Goal: Task Accomplishment & Management: Complete application form

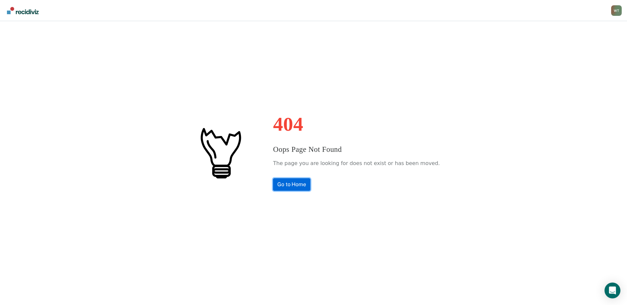
click at [309, 187] on link "Go to Home" at bounding box center [291, 184] width 37 height 13
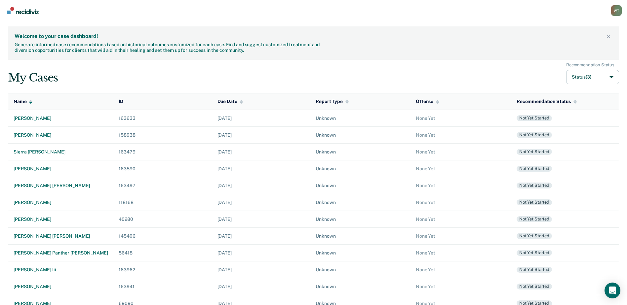
click at [36, 153] on div "sierra s. berther" at bounding box center [61, 152] width 94 height 6
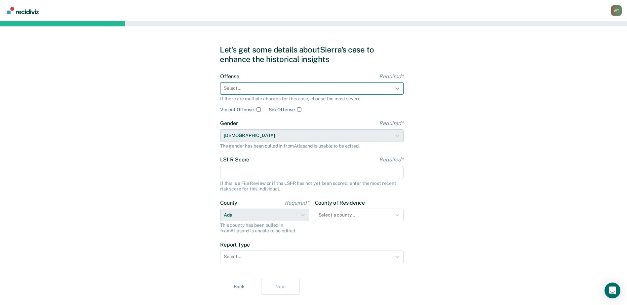
click at [394, 90] on icon at bounding box center [397, 88] width 7 height 7
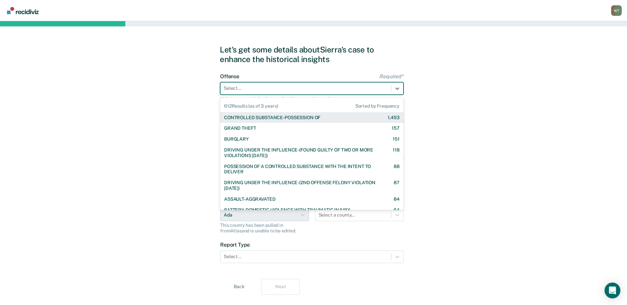
click at [250, 119] on div "CONTROLLED SUBSTANCE-POSSESSION OF" at bounding box center [272, 118] width 96 height 6
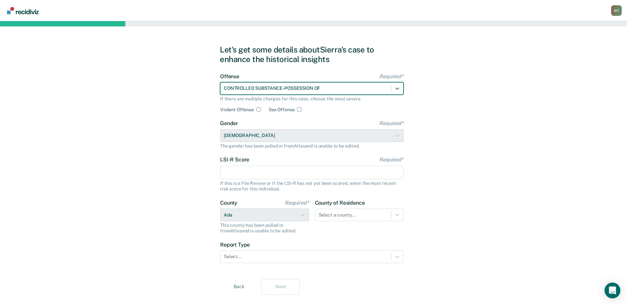
click at [249, 172] on input "LSI-R Score Required*" at bounding box center [311, 173] width 183 height 14
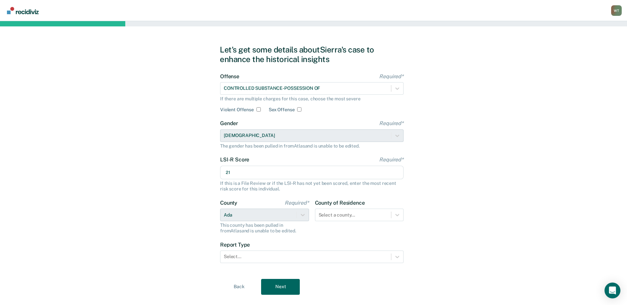
type input "21"
click at [396, 216] on div at bounding box center [397, 215] width 12 height 12
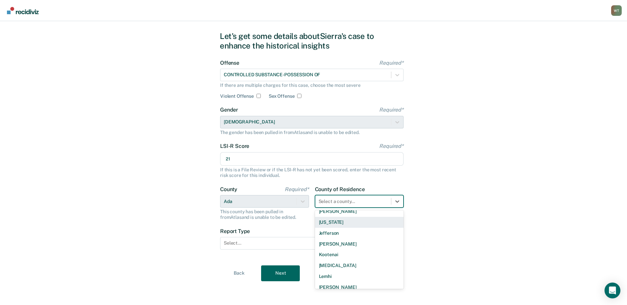
scroll to position [264, 0]
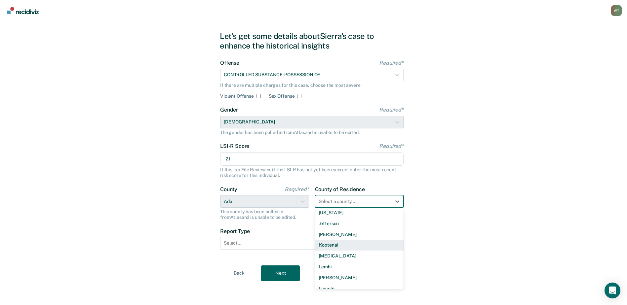
click at [339, 245] on div "Kootenai" at bounding box center [359, 245] width 89 height 11
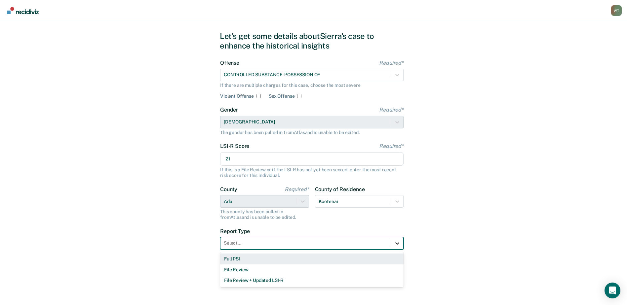
click at [396, 244] on icon at bounding box center [397, 243] width 4 height 2
click at [237, 259] on div "Full PSI" at bounding box center [311, 259] width 183 height 11
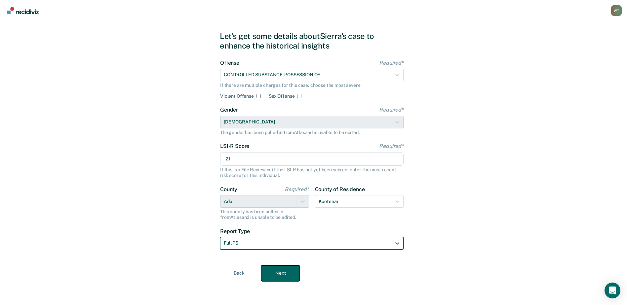
click at [282, 272] on button "Next" at bounding box center [280, 274] width 39 height 16
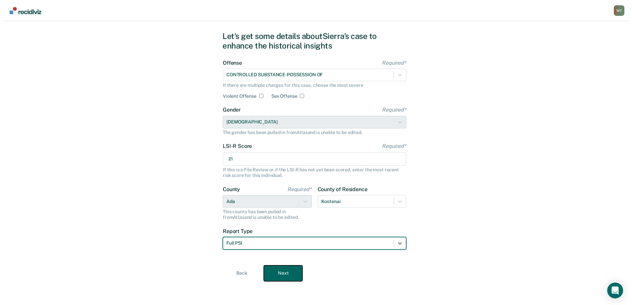
scroll to position [0, 0]
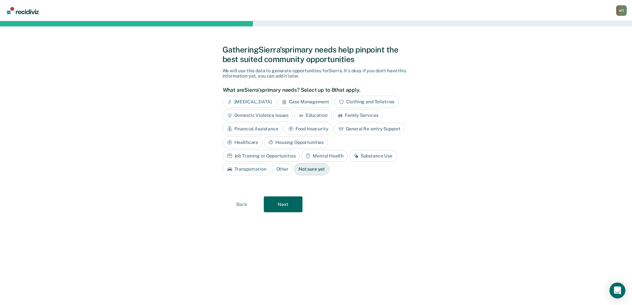
click at [349, 155] on div "Substance Use" at bounding box center [373, 156] width 48 height 12
click at [301, 156] on div "Mental Health" at bounding box center [324, 156] width 46 height 12
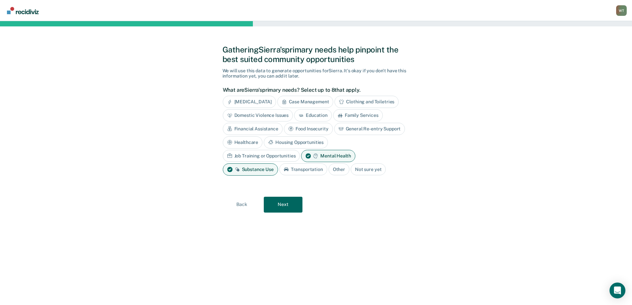
click at [244, 140] on div "Healthcare" at bounding box center [243, 142] width 40 height 12
click at [287, 204] on button "Next" at bounding box center [283, 205] width 39 height 16
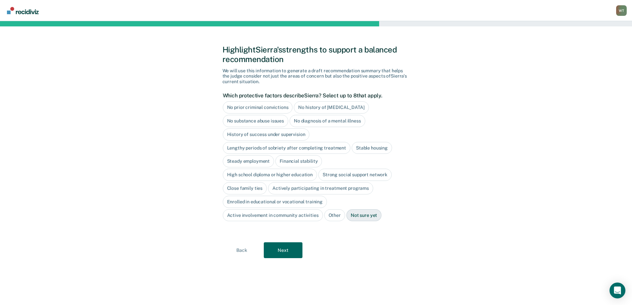
click at [245, 173] on div "High school diploma or higher education" at bounding box center [270, 175] width 94 height 12
click at [245, 188] on div "Close family ties" at bounding box center [245, 188] width 44 height 12
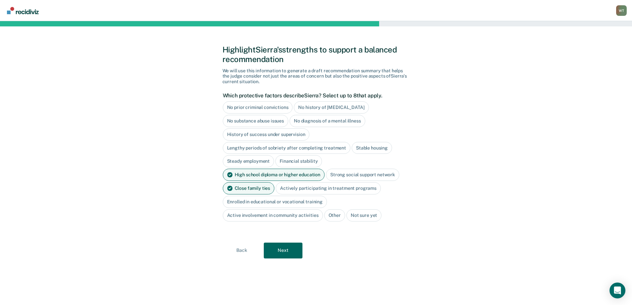
click at [340, 108] on div "No history of violent behavior" at bounding box center [331, 107] width 75 height 12
click at [295, 250] on button "Next" at bounding box center [283, 251] width 39 height 16
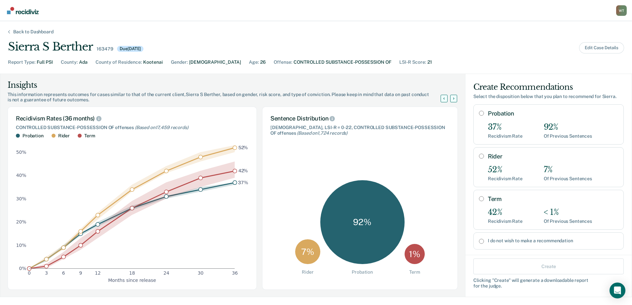
click at [479, 114] on input "Probation" at bounding box center [481, 113] width 5 height 5
radio input "true"
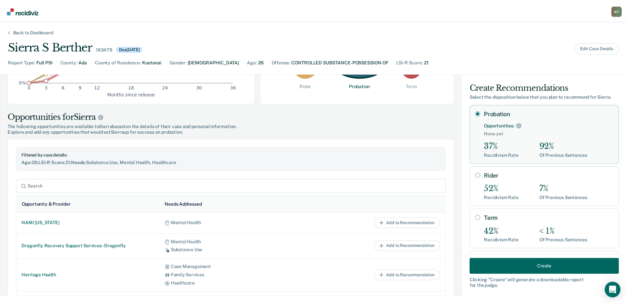
scroll to position [231, 0]
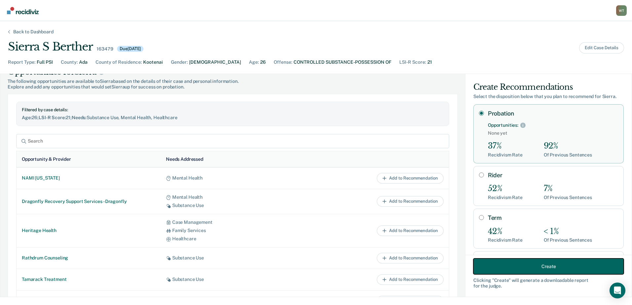
click at [524, 265] on button "Create" at bounding box center [548, 267] width 150 height 16
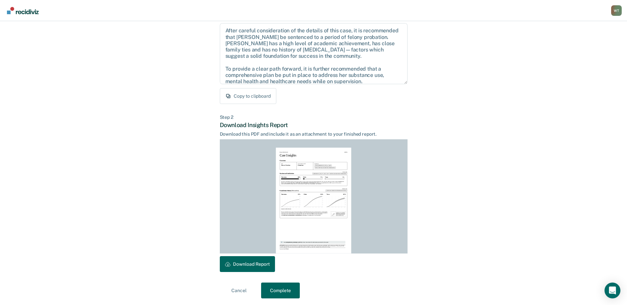
scroll to position [71, 0]
click at [250, 259] on button "Download Report" at bounding box center [247, 263] width 55 height 16
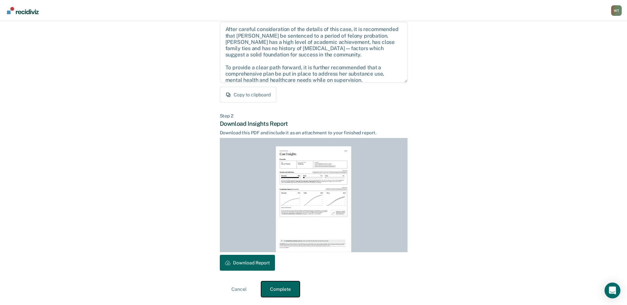
drag, startPoint x: 280, startPoint y: 289, endPoint x: 282, endPoint y: 287, distance: 3.5
click at [280, 289] on button "Complete" at bounding box center [280, 289] width 39 height 16
